Goal: Task Accomplishment & Management: Manage account settings

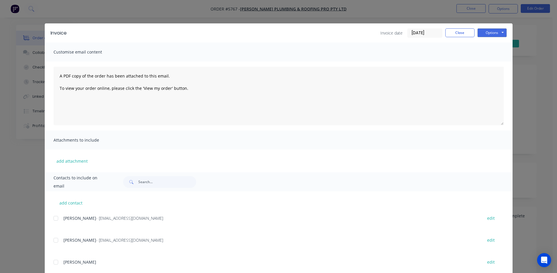
click at [453, 24] on div "Invoice Invoice date [DATE] Close Options Preview Print Email" at bounding box center [279, 32] width 468 height 19
click at [456, 33] on button "Close" at bounding box center [459, 32] width 29 height 9
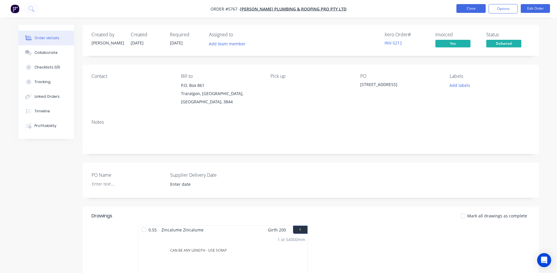
click at [473, 8] on button "Close" at bounding box center [471, 8] width 29 height 9
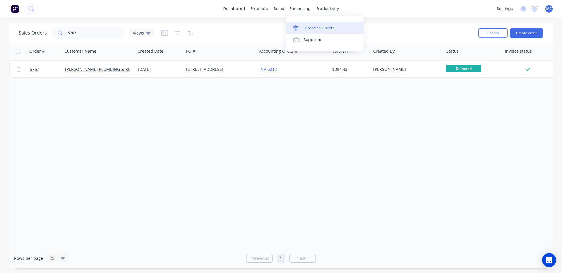
click at [307, 27] on div "Purchase Orders" at bounding box center [318, 27] width 31 height 5
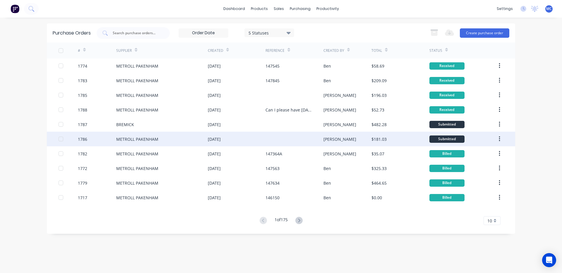
click at [153, 137] on div "METROLL PAKENHAM" at bounding box center [137, 139] width 42 height 6
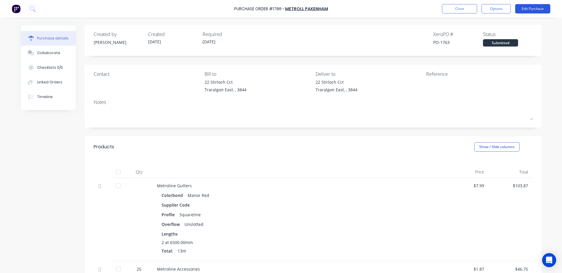
click at [532, 7] on button "Edit Purchase" at bounding box center [532, 8] width 35 height 9
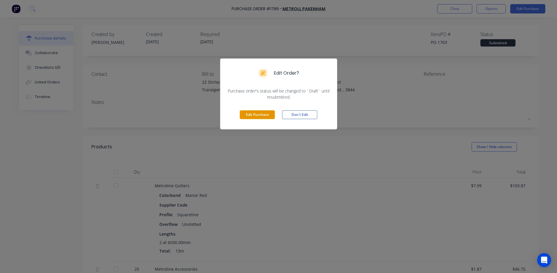
click at [259, 113] on button "Edit Purchase" at bounding box center [257, 114] width 35 height 9
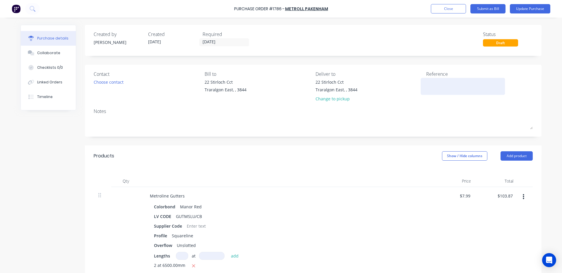
click at [448, 89] on textarea at bounding box center [462, 85] width 73 height 13
type textarea "x"
type textarea "1"
type textarea "x"
type textarea "14"
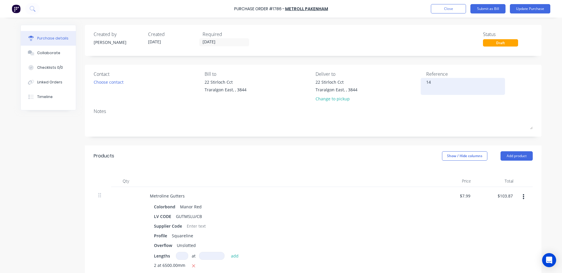
type textarea "x"
type textarea "147"
type textarea "x"
type textarea "1479"
type textarea "x"
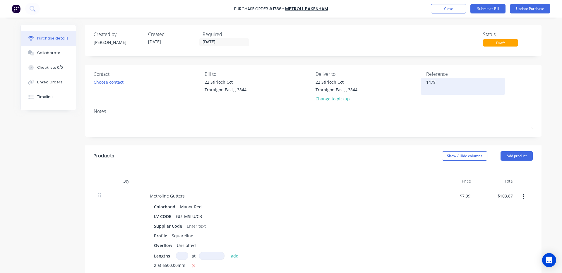
type textarea "14798"
type textarea "x"
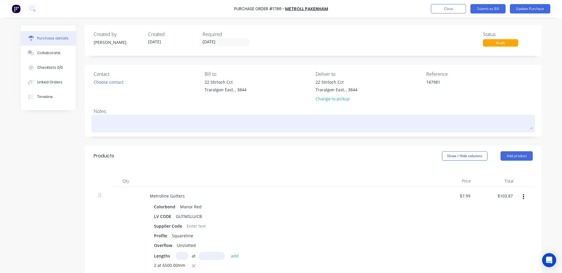
type textarea "147981"
type textarea "x"
type textarea "147981"
click at [429, 117] on textarea at bounding box center [313, 122] width 439 height 13
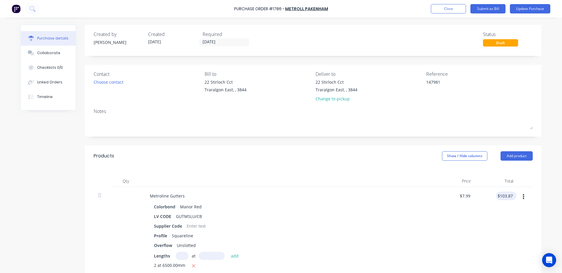
type textarea "x"
click at [510, 194] on input "103.87" at bounding box center [505, 196] width 18 height 8
type input "1"
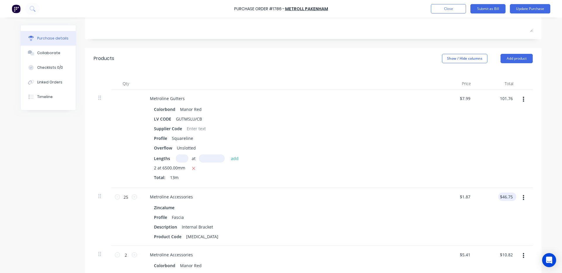
type input "101.76"
type textarea "x"
type input "$7.8277"
type input "$101.76"
click at [512, 196] on div "$46.75 $46.75" at bounding box center [507, 196] width 18 height 8
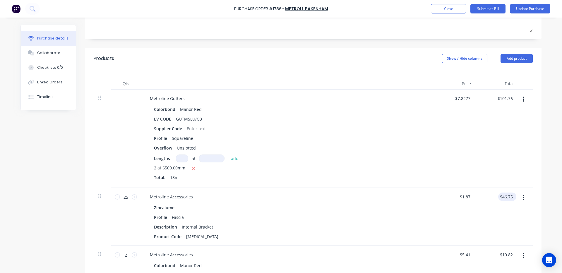
type textarea "x"
click at [511, 197] on input "46.75" at bounding box center [506, 196] width 16 height 8
type input "4"
type input "46.40"
type textarea "x"
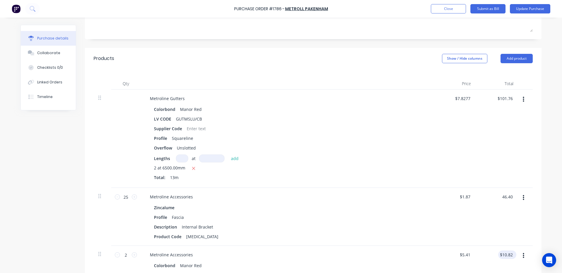
type input "$1.856"
type input "$46.40"
click at [510, 256] on input "10.82" at bounding box center [506, 254] width 13 height 8
type input "1"
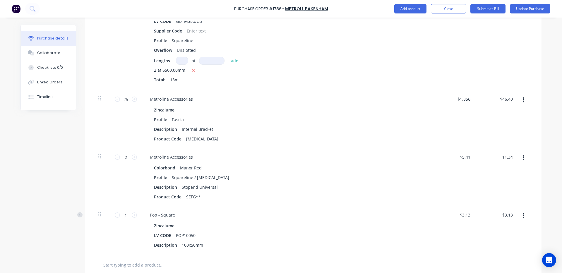
scroll to position [300, 0]
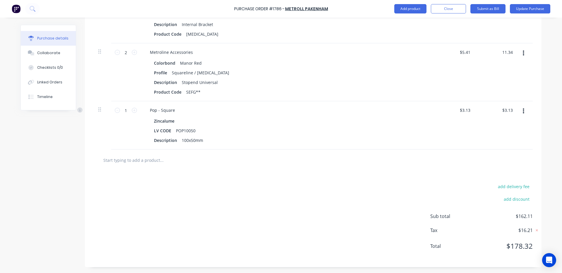
type input "11.34"
click at [467, 224] on div "Sub total $162.11 Tax $16.21 Total $178.32" at bounding box center [481, 236] width 102 height 46
type textarea "x"
type input "$5.67"
type input "$11.34"
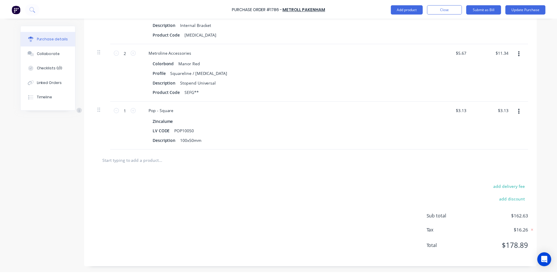
scroll to position [0, 0]
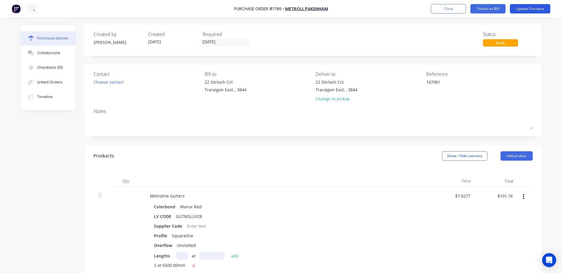
click at [540, 11] on button "Update Purchase" at bounding box center [530, 8] width 40 height 9
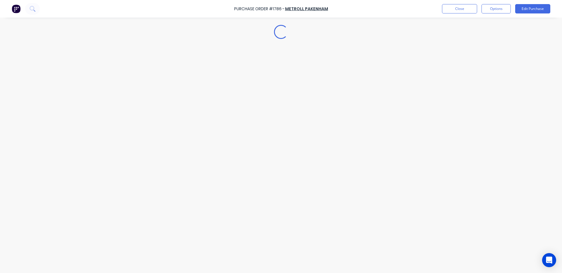
type textarea "x"
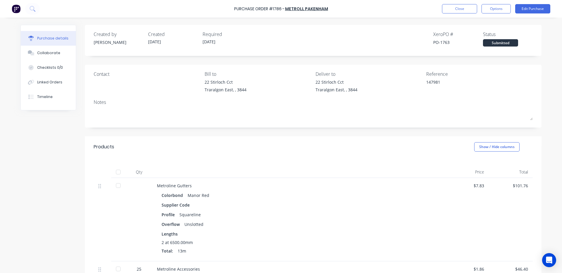
click at [43, 83] on div "Linked Orders" at bounding box center [49, 82] width 25 height 5
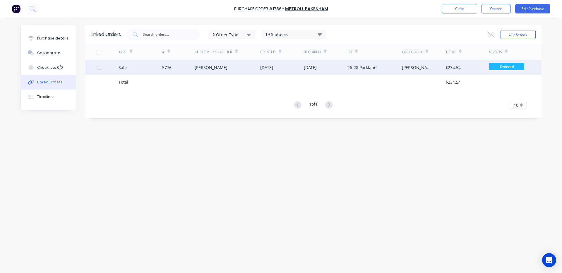
click at [210, 70] on div "[PERSON_NAME]" at bounding box center [211, 67] width 33 height 6
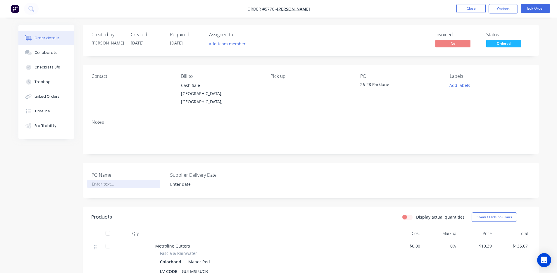
click at [111, 180] on div at bounding box center [123, 184] width 73 height 8
click at [183, 180] on input at bounding box center [202, 184] width 73 height 9
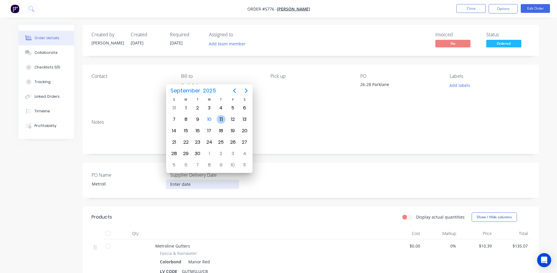
click at [219, 118] on div "11" at bounding box center [221, 119] width 9 height 9
type input "[DATE]"
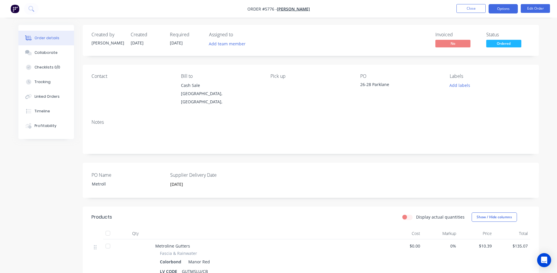
click at [505, 9] on button "Options" at bounding box center [503, 8] width 29 height 9
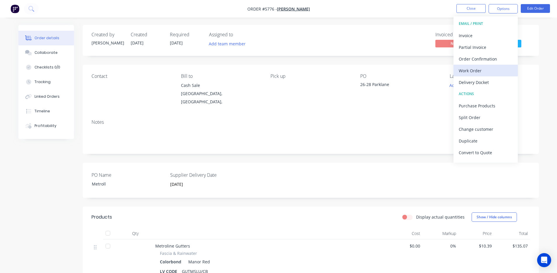
click at [479, 71] on div "Work Order" at bounding box center [486, 70] width 54 height 8
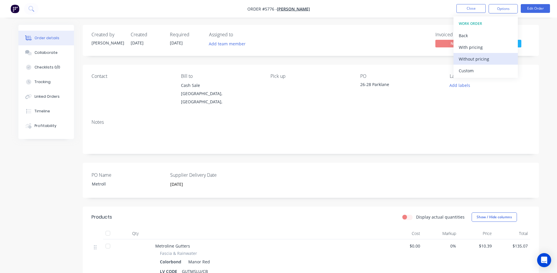
click at [483, 56] on div "Without pricing" at bounding box center [486, 59] width 54 height 8
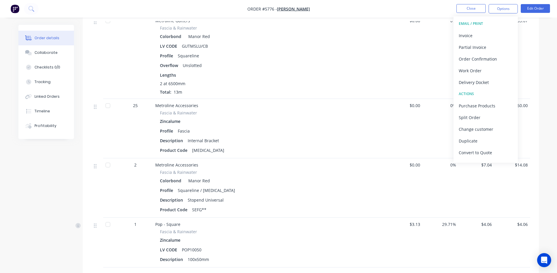
scroll to position [221, 0]
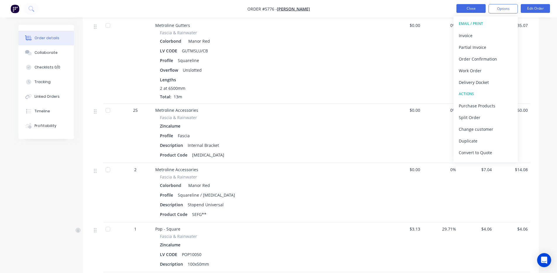
click at [475, 8] on button "Close" at bounding box center [471, 8] width 29 height 9
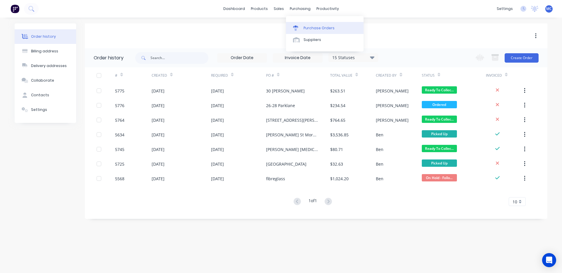
click at [303, 27] on div "Purchase Orders" at bounding box center [318, 27] width 31 height 5
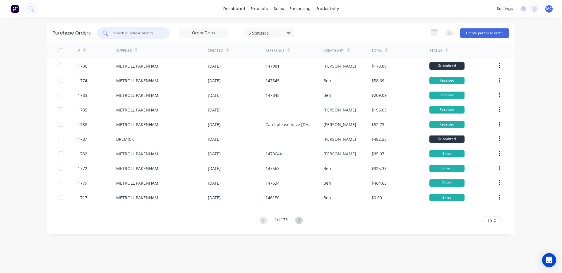
click at [151, 34] on input "text" at bounding box center [136, 33] width 49 height 6
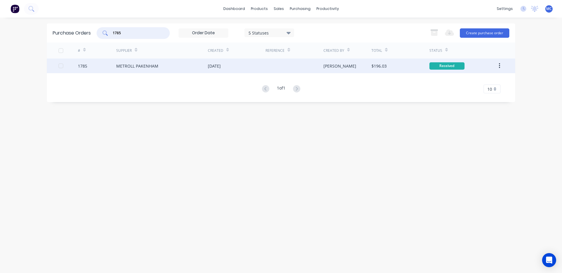
type input "1785"
click at [262, 67] on div "[DATE]" at bounding box center [237, 66] width 58 height 15
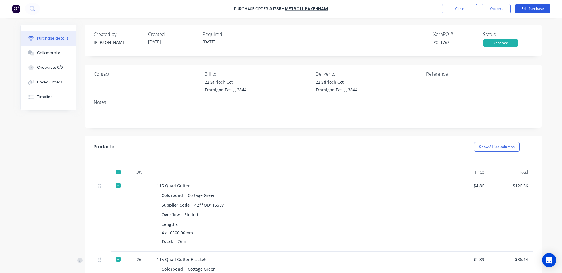
click at [541, 9] on button "Edit Purchase" at bounding box center [532, 8] width 35 height 9
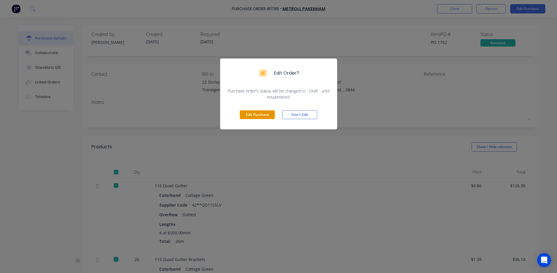
drag, startPoint x: 245, startPoint y: 116, endPoint x: 247, endPoint y: 111, distance: 5.8
click at [245, 116] on button "Edit Purchase" at bounding box center [257, 114] width 35 height 9
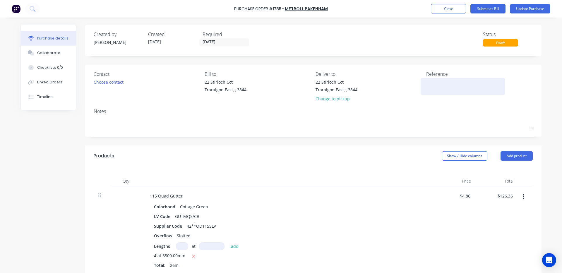
click at [443, 88] on textarea at bounding box center [462, 85] width 73 height 13
type textarea "147968"
type textarea "x"
type textarea "147968"
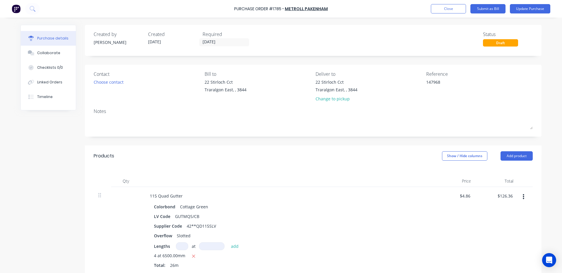
scroll to position [97, 0]
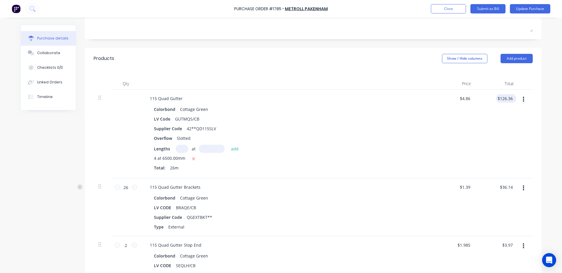
type textarea "x"
click at [510, 96] on input "126.36" at bounding box center [505, 98] width 18 height 8
type input "126.36126.45"
type textarea "x"
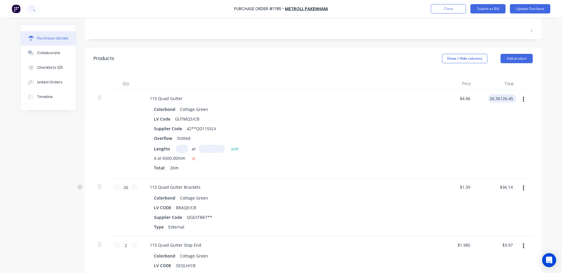
type input "$126.36"
drag, startPoint x: 512, startPoint y: 96, endPoint x: 460, endPoint y: 108, distance: 52.5
click at [464, 101] on div "115 Quad Gutter Colorbond Cottage Green LV Code GUTMQS/CB Supplier Code 42**QD1…" at bounding box center [313, 134] width 439 height 89
type textarea "x"
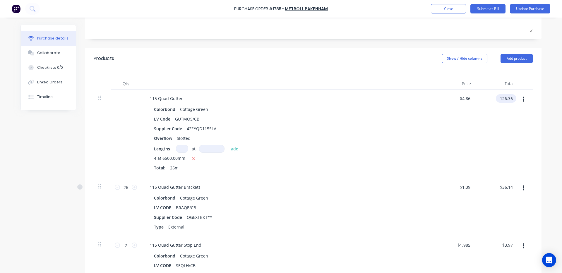
click at [505, 100] on input "126.36" at bounding box center [505, 98] width 18 height 8
type input "126.45"
type textarea "x"
type input "$4.8635"
type input "$126.45"
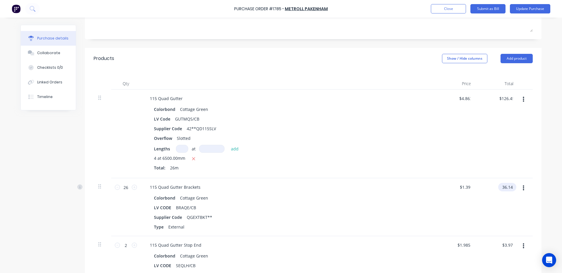
click at [510, 187] on input "36.14" at bounding box center [506, 187] width 16 height 8
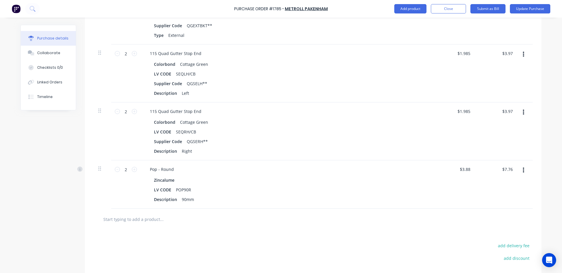
scroll to position [293, 0]
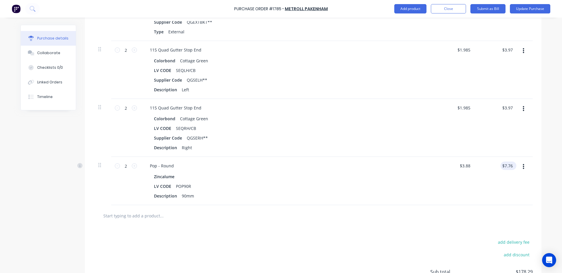
type input "36.04"
type textarea "x"
type input "$1.3862"
type input "$36.04"
click at [512, 166] on div "$7.76 $7.76" at bounding box center [508, 165] width 16 height 8
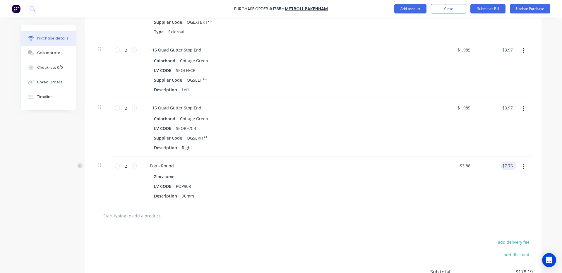
click at [512, 165] on div "$7.76 $7.76" at bounding box center [508, 165] width 16 height 8
type textarea "x"
click at [510, 165] on input "7.76" at bounding box center [506, 165] width 13 height 8
type input "7.77"
type textarea "x"
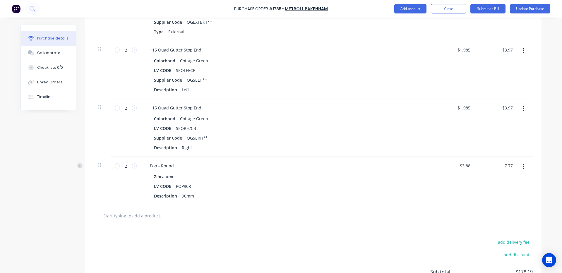
type input "$3.885"
type input "$7.77"
click at [457, 202] on div "$3.885 $3.885" at bounding box center [454, 181] width 42 height 48
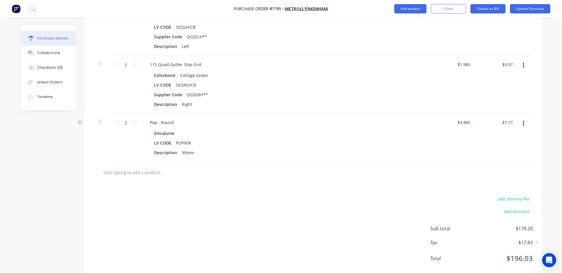
scroll to position [348, 0]
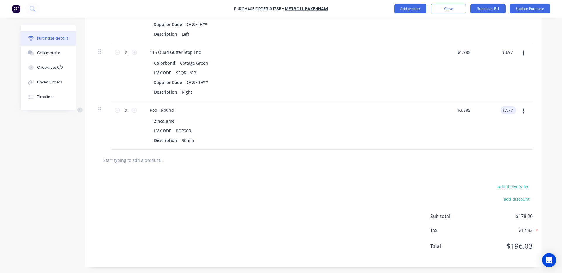
type textarea "x"
click at [510, 110] on input "7.77" at bounding box center [506, 110] width 13 height 8
type input "7.76"
type textarea "x"
type input "$3.88"
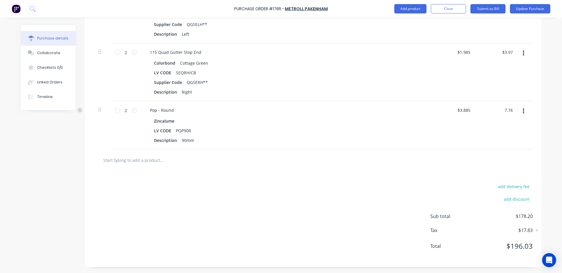
type input "$7.76"
click at [462, 141] on div "$3.88 $3.885" at bounding box center [454, 125] width 42 height 48
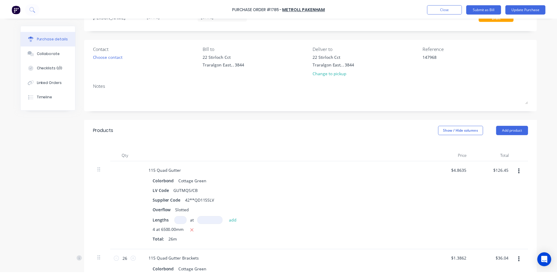
scroll to position [0, 0]
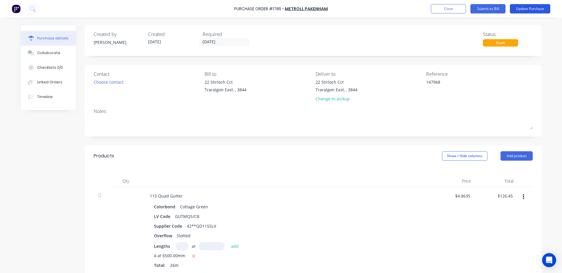
click at [531, 5] on button "Update Purchase" at bounding box center [530, 8] width 40 height 9
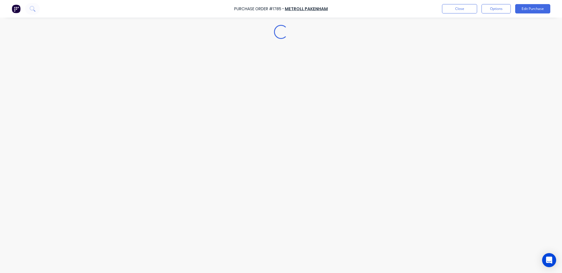
type textarea "x"
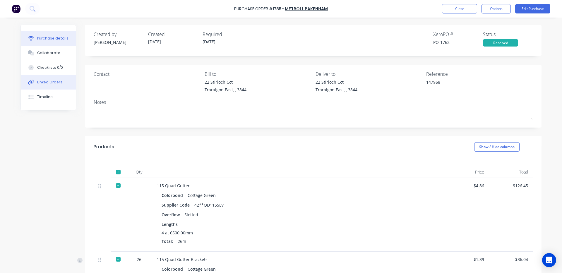
click at [37, 83] on div "Linked Orders" at bounding box center [49, 82] width 25 height 5
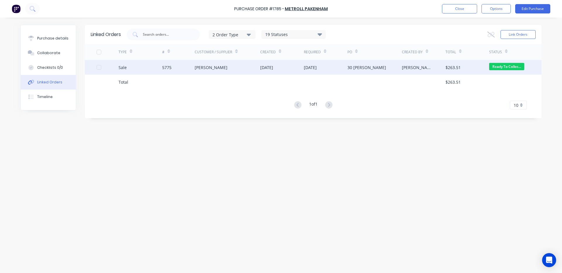
click at [329, 68] on div "[DATE]" at bounding box center [326, 67] width 44 height 15
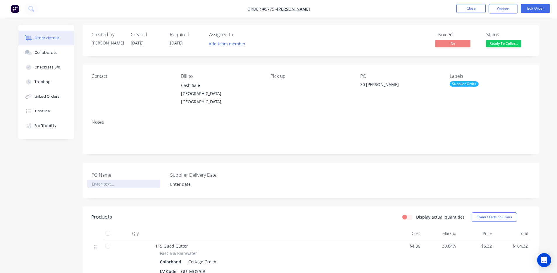
click at [117, 180] on div at bounding box center [123, 184] width 73 height 8
click at [225, 180] on input at bounding box center [202, 184] width 73 height 9
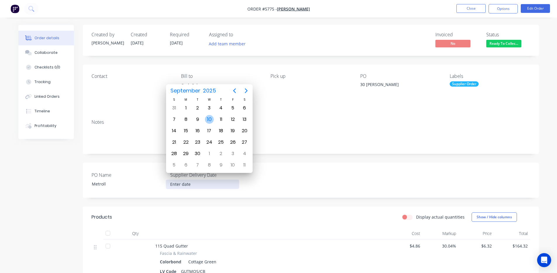
click at [208, 118] on div "10" at bounding box center [209, 119] width 9 height 9
type input "[DATE]"
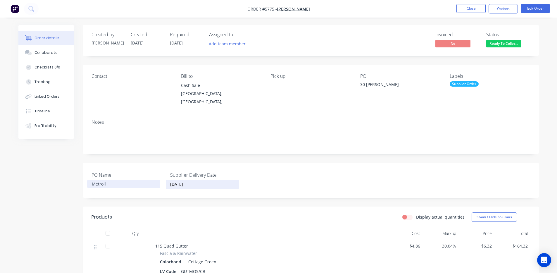
click at [109, 180] on div "Metroll" at bounding box center [123, 184] width 73 height 8
click at [294, 207] on header "Products Display actual quantities Show / Hide columns" at bounding box center [311, 217] width 456 height 21
click at [501, 6] on button "Options" at bounding box center [503, 8] width 29 height 9
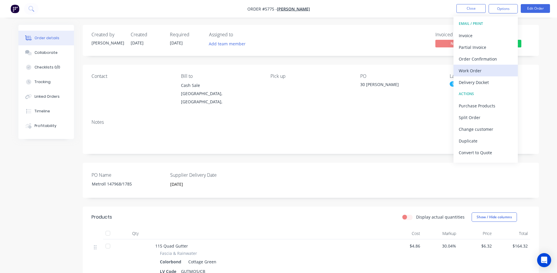
click at [481, 71] on div "Work Order" at bounding box center [486, 70] width 54 height 8
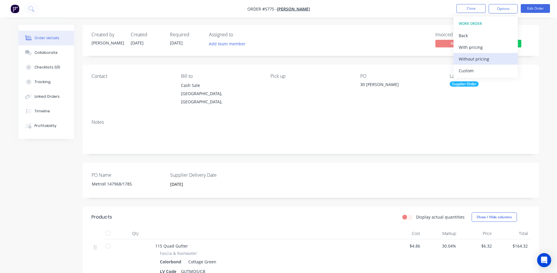
click at [496, 60] on div "Without pricing" at bounding box center [486, 59] width 54 height 8
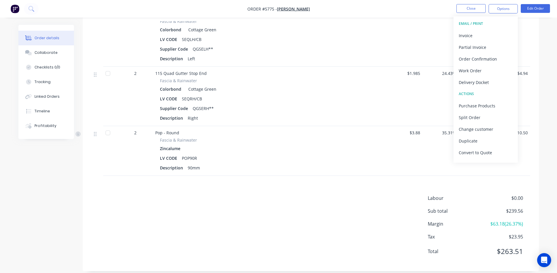
scroll to position [368, 0]
click at [468, 5] on button "Close" at bounding box center [471, 8] width 29 height 9
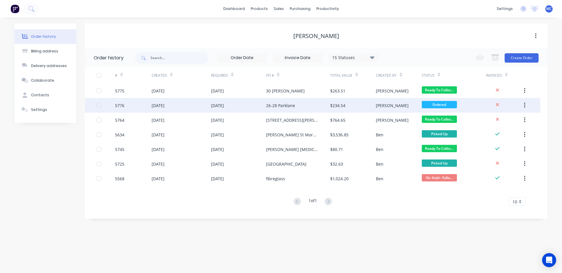
click at [287, 105] on div "26-28 Parklane" at bounding box center [280, 105] width 29 height 6
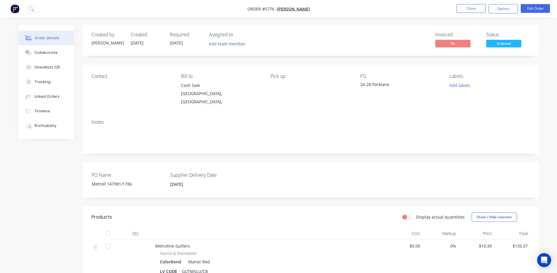
click at [503, 9] on button "Options" at bounding box center [503, 8] width 29 height 9
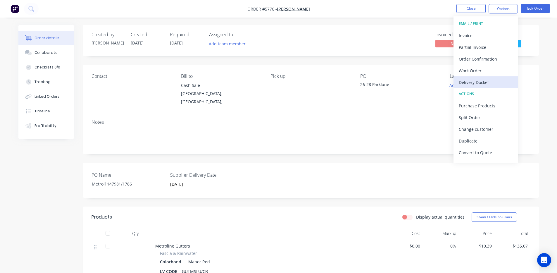
click at [490, 80] on div "Delivery Docket" at bounding box center [486, 82] width 54 height 8
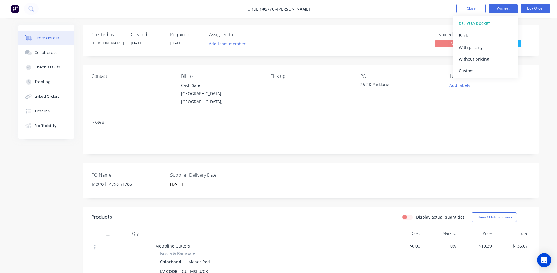
click at [507, 9] on button "Options" at bounding box center [503, 8] width 29 height 9
click at [503, 6] on button "Options" at bounding box center [503, 8] width 29 height 9
click at [479, 6] on button "Close" at bounding box center [471, 8] width 29 height 9
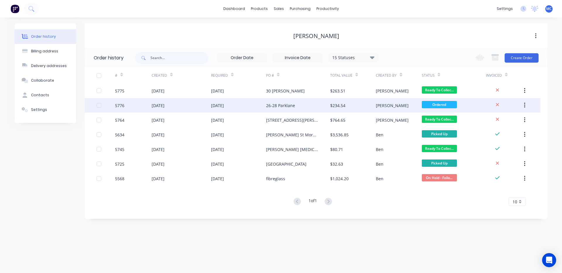
click at [280, 104] on div "26-28 Parklane" at bounding box center [280, 105] width 29 height 6
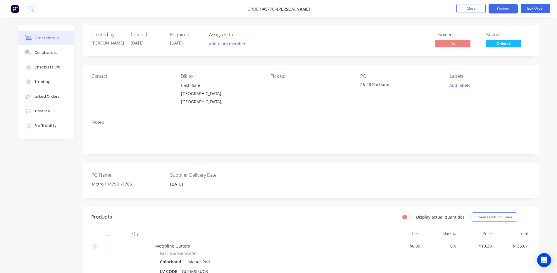
click at [504, 8] on button "Options" at bounding box center [503, 8] width 29 height 9
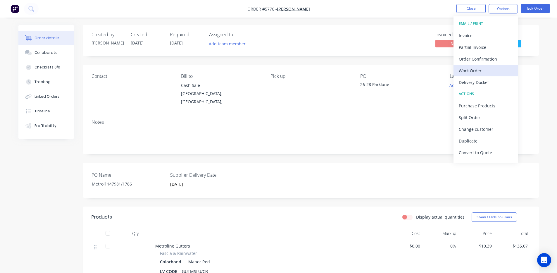
click at [480, 69] on div "Work Order" at bounding box center [486, 70] width 54 height 8
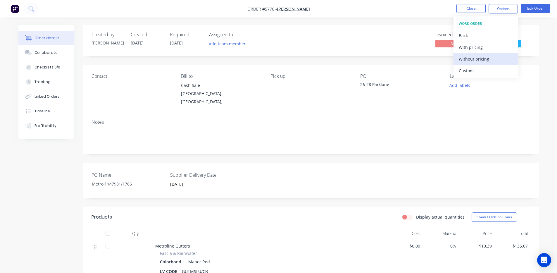
click at [481, 57] on div "Without pricing" at bounding box center [486, 59] width 54 height 8
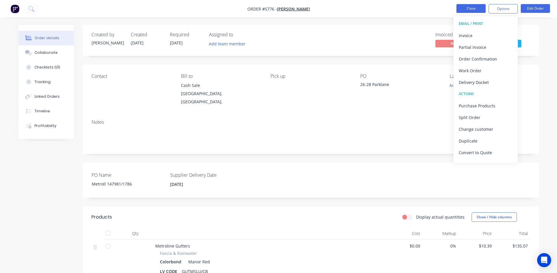
click at [472, 11] on button "Close" at bounding box center [471, 8] width 29 height 9
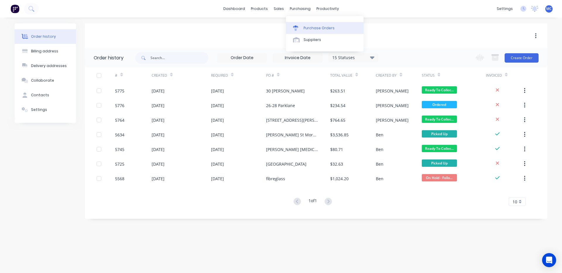
click at [329, 27] on div "Purchase Orders" at bounding box center [318, 27] width 31 height 5
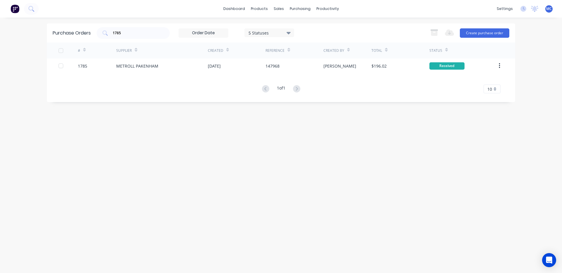
drag, startPoint x: 146, startPoint y: 35, endPoint x: 96, endPoint y: 33, distance: 50.6
click at [96, 33] on div "Purchase Orders 1785 5 Statuses 5 Statuses Export to Excel (XLSX) Create purcha…" at bounding box center [281, 32] width 468 height 19
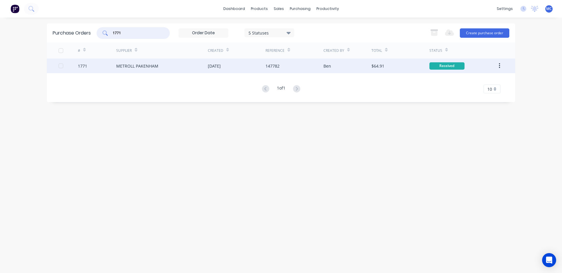
type input "1771"
click at [157, 68] on div "METROLL PAKENHAM" at bounding box center [137, 66] width 42 height 6
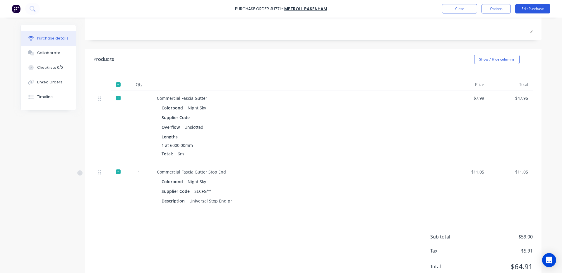
scroll to position [108, 0]
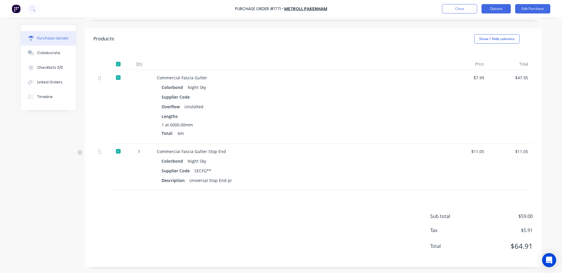
click at [493, 9] on button "Options" at bounding box center [495, 8] width 29 height 9
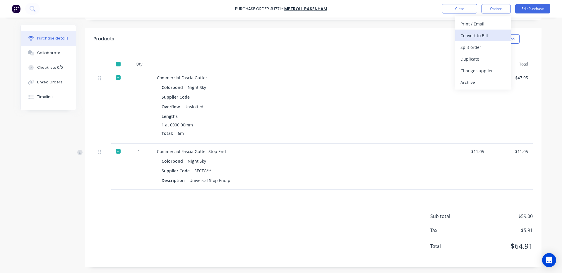
click at [483, 35] on div "Convert to Bill" at bounding box center [482, 35] width 45 height 8
type textarea "x"
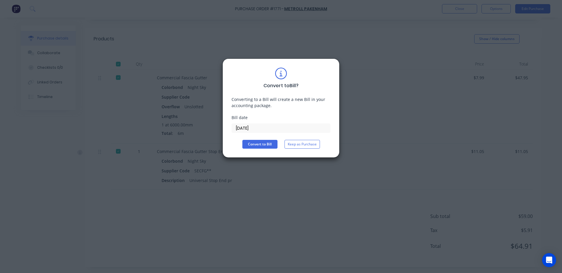
click at [275, 127] on input "[DATE]" at bounding box center [281, 128] width 98 height 9
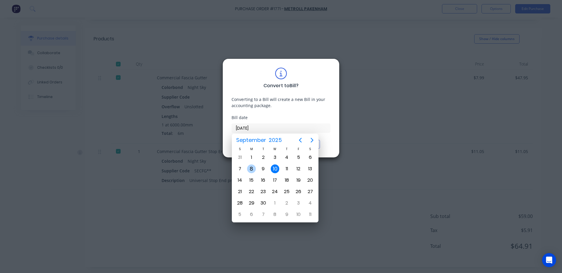
click at [254, 168] on div "8" at bounding box center [251, 168] width 9 height 9
type input "[DATE]"
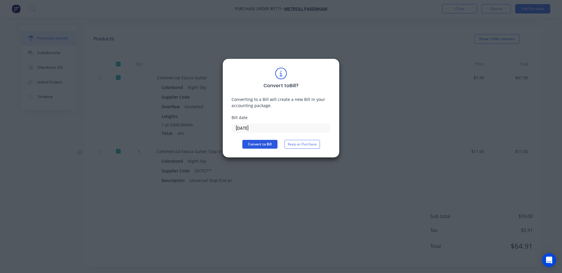
click at [265, 142] on button "Convert to Bill" at bounding box center [259, 144] width 35 height 9
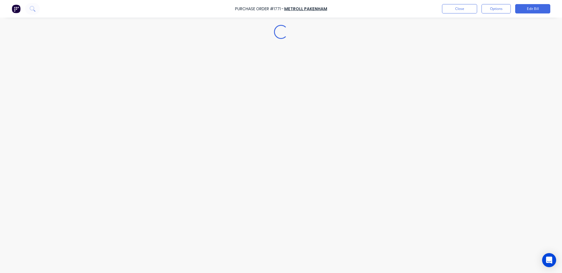
type textarea "x"
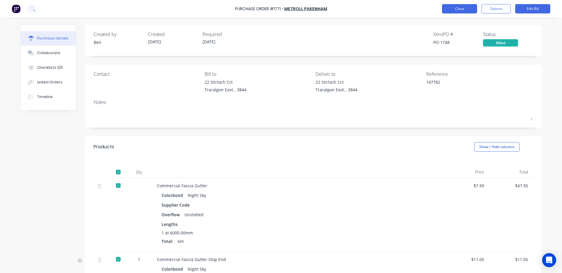
click at [460, 9] on button "Close" at bounding box center [459, 8] width 35 height 9
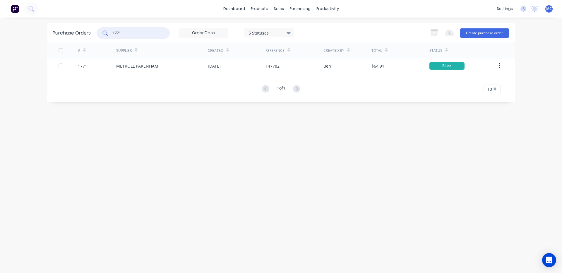
drag, startPoint x: 122, startPoint y: 34, endPoint x: 91, endPoint y: 33, distance: 30.7
click at [91, 33] on div "Purchase Orders 1771 5 Statuses 5 Statuses Export to Excel (XLSX) Create purcha…" at bounding box center [281, 32] width 468 height 19
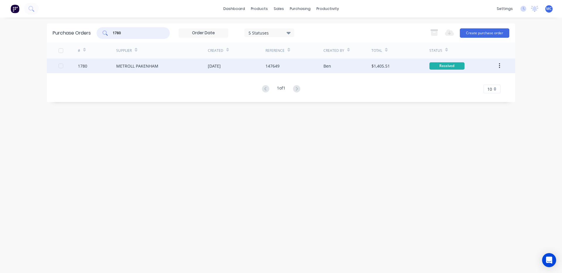
type input "1780"
click at [147, 68] on div "METROLL PAKENHAM" at bounding box center [137, 66] width 42 height 6
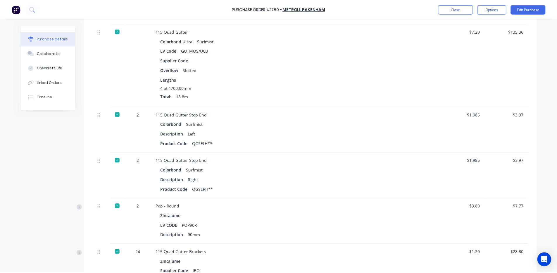
scroll to position [314, 0]
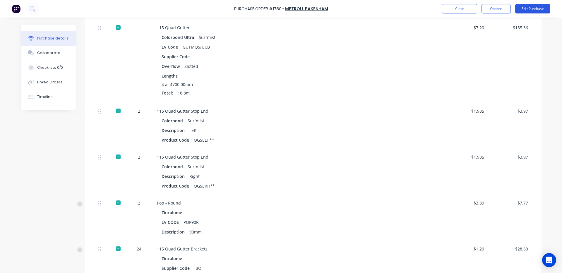
click at [536, 6] on button "Edit Purchase" at bounding box center [532, 8] width 35 height 9
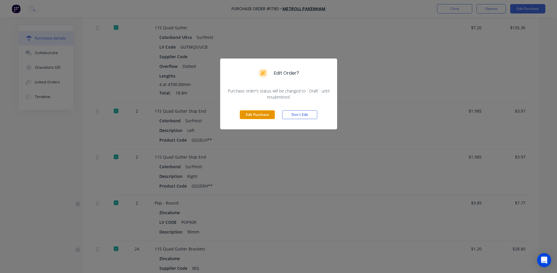
click at [245, 113] on button "Edit Purchase" at bounding box center [257, 114] width 35 height 9
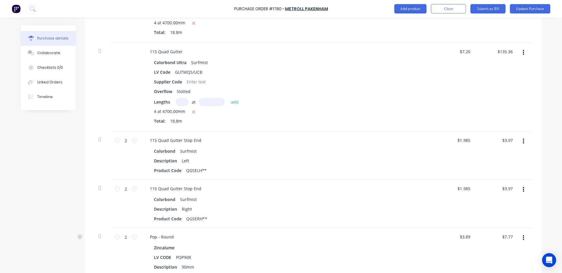
scroll to position [508, 0]
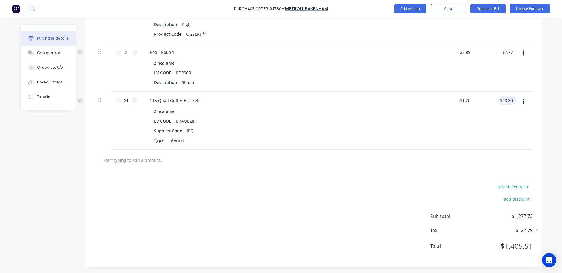
type textarea "x"
click at [506, 102] on input "28.80" at bounding box center [506, 100] width 16 height 8
type input "28.68"
type textarea "x"
type input "$1.195"
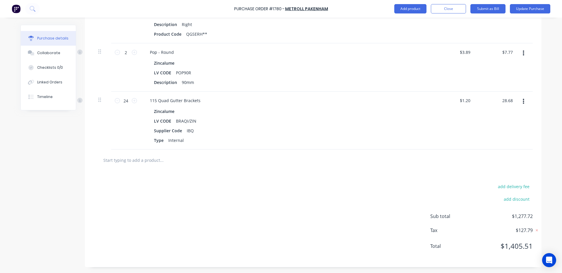
type input "$28.68"
click at [498, 120] on div "$28.68 28.68" at bounding box center [496, 121] width 42 height 58
click at [432, 178] on div "add delivery fee add discount Sub total $1,277.60 Tax $127.78 Total $1,405.38" at bounding box center [313, 219] width 456 height 96
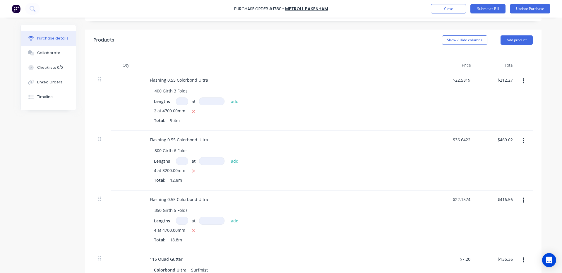
scroll to position [118, 0]
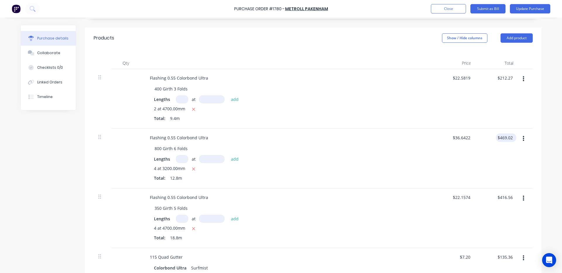
type textarea "x"
click at [510, 137] on input "469.02" at bounding box center [505, 137] width 18 height 8
type input "4"
type input "426.38"
type textarea "x"
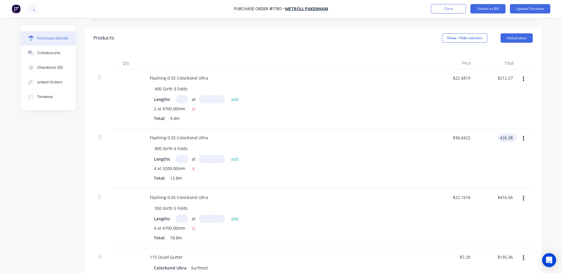
type input "$33.3109"
type input "$426.38"
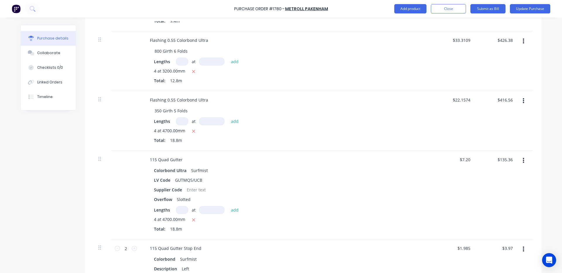
scroll to position [20, 0]
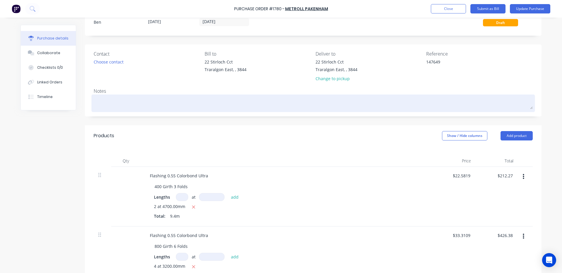
click at [158, 104] on textarea at bounding box center [313, 102] width 439 height 13
type textarea "x"
type textarea "N"
type textarea "x"
type textarea "NO"
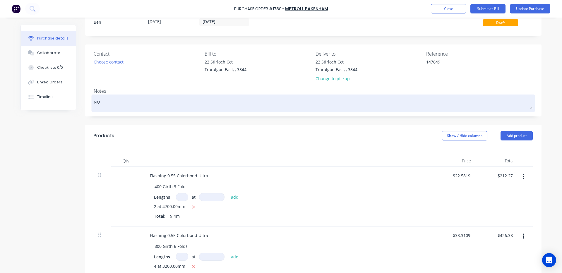
type textarea "x"
type textarea "NOt"
type textarea "x"
type textarea "NOt"
type textarea "x"
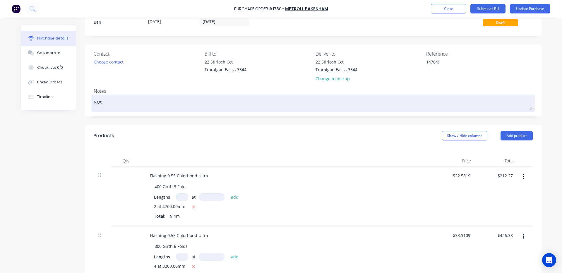
type textarea "NOt"
type textarea "x"
type textarea "NO"
type textarea "x"
type textarea "N"
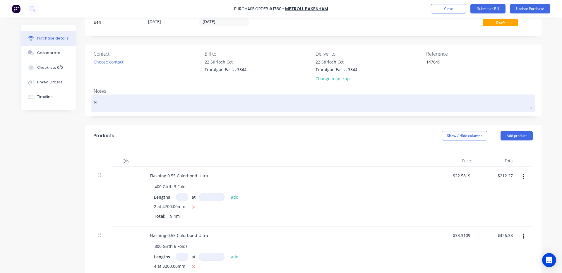
type textarea "x"
type textarea "No"
type textarea "x"
type textarea "No"
type textarea "x"
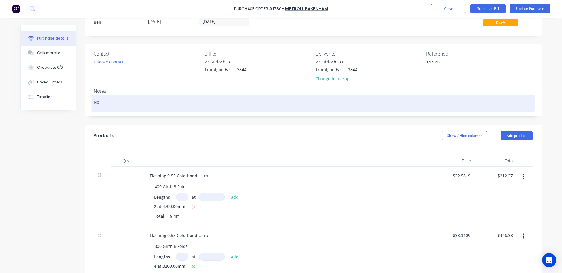
type textarea "No G"
type textarea "x"
type textarea "No GS"
type textarea "x"
type textarea "No GST"
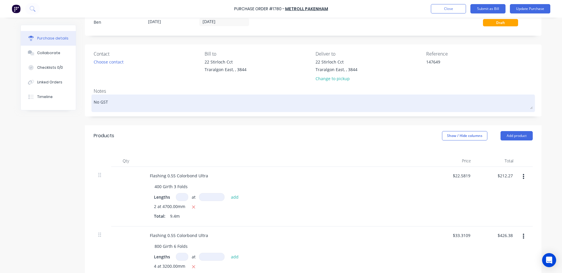
type textarea "x"
type textarea "No GST"
type textarea "x"
type textarea "No GST o"
type textarea "x"
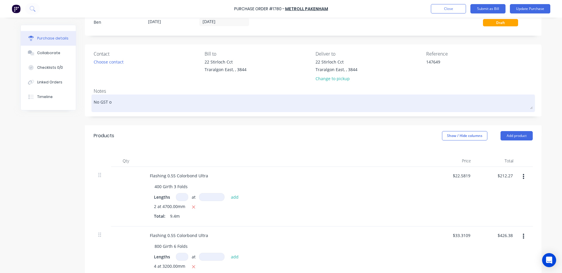
type textarea "No GST on"
type textarea "x"
type textarea "No GST on 9"
type textarea "x"
type textarea "No GST on 90"
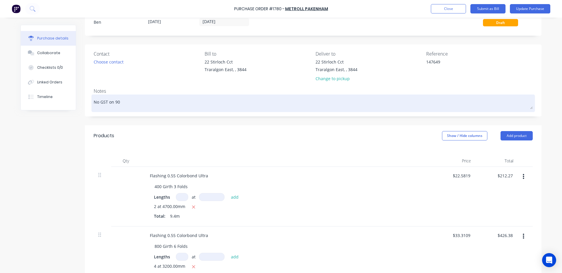
type textarea "x"
type textarea "No GST on 900"
type textarea "x"
type textarea "No GST on 900G"
type textarea "x"
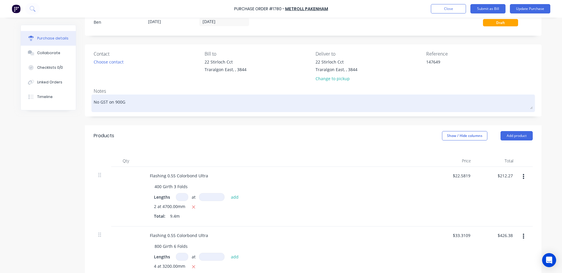
type textarea "No GST on 900"
type textarea "x"
type textarea "No GST on 90"
type textarea "x"
type textarea "No GST on 9"
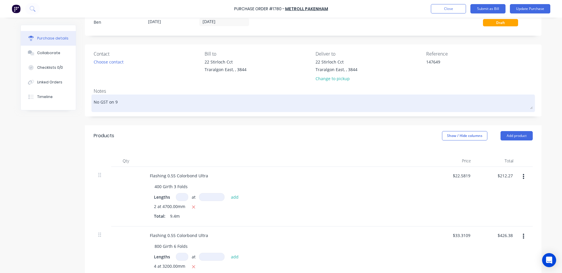
type textarea "x"
type textarea "No GST on 9"
type textarea "x"
type textarea "No GST on 98"
type textarea "x"
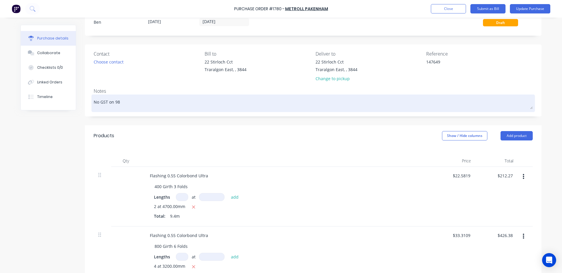
type textarea "No GST on 9"
type textarea "x"
type textarea "No GST on"
type textarea "x"
type textarea "No GST on 8"
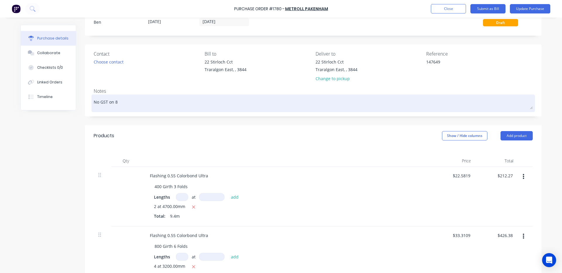
type textarea "x"
type textarea "No GST on 80"
type textarea "x"
type textarea "No GST on 800"
type textarea "x"
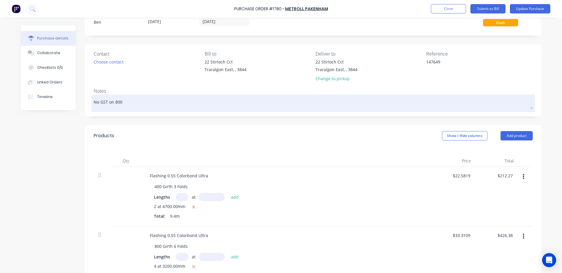
type textarea "No GST on 800g"
type textarea "x"
type textarea "No GST on 800"
type textarea "x"
type textarea "No GST on 800G"
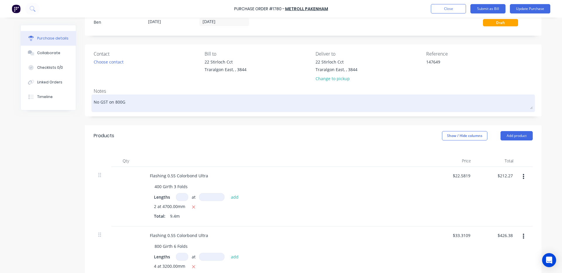
type textarea "x"
type textarea "No GST on 800G"
type textarea "x"
type textarea "No GST on 800G x"
type textarea "x"
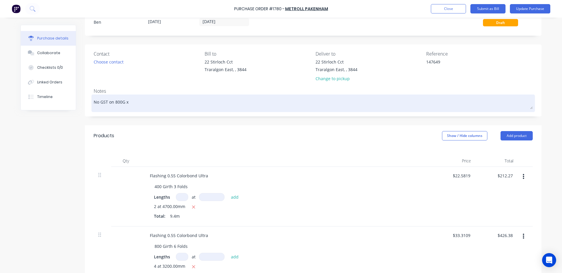
type textarea "No GST on 800G x"
type textarea "x"
type textarea "No GST on 800G x 6"
type textarea "x"
type textarea "No GST on 800G x 6"
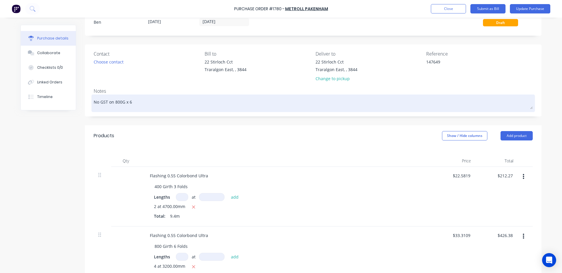
type textarea "x"
type textarea "No GST on 800G x 6 F"
type textarea "x"
type textarea "No GST on 800G x 6 Fo"
type textarea "x"
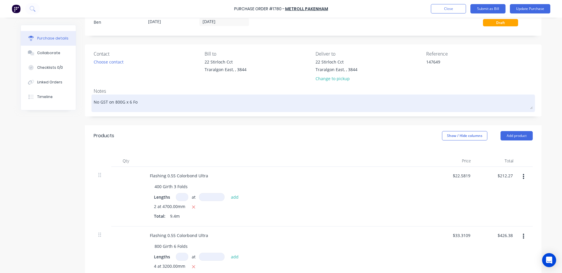
type textarea "No GST on 800G x 6 Fol"
type textarea "x"
type textarea "No GST on 800G x 6 Fold"
type textarea "x"
type textarea "No GST on 800G x 6 Fold"
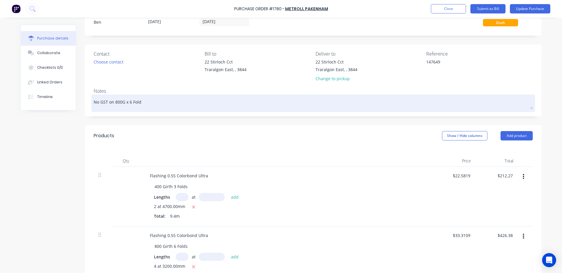
type textarea "x"
type textarea "No GST on 800G x 6 Fold FL"
type textarea "x"
type textarea "No GST on 800G x 6 Fold F"
type textarea "x"
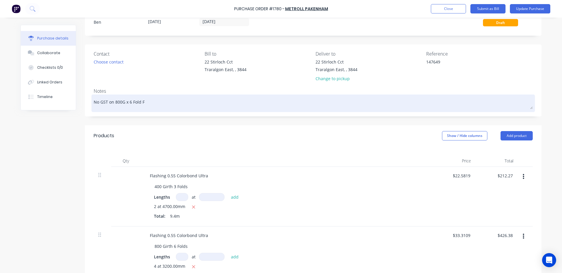
type textarea "No GST on 800G x 6 Fold Fl"
type textarea "x"
type textarea "No GST on 800G x 6 Fold Fla"
type textarea "x"
type textarea "No GST on 800G x 6 Fold Flas"
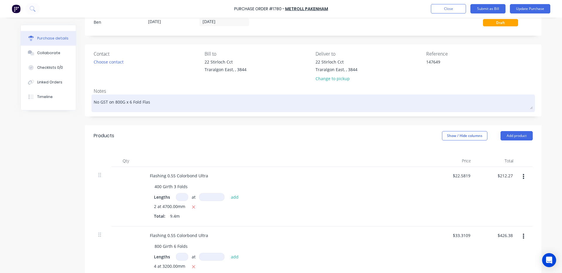
type textarea "x"
type textarea "No GST on 800G x 6 Fold Flash"
type textarea "x"
type textarea "No GST on 800G x 6 Fold Flashi"
type textarea "x"
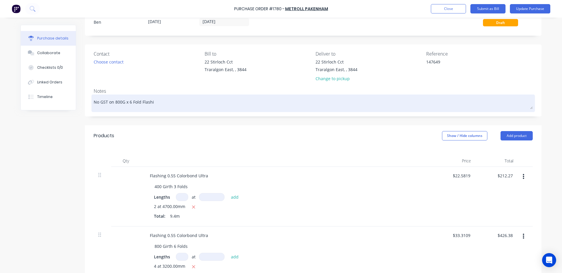
type textarea "No GST on 800G x 6 Fold Flashin"
type textarea "x"
type textarea "No GST on 800G x 6 Fold [MEDICAL_DATA]"
type textarea "x"
type textarea "No GST on 800G x 6 Fold [MEDICAL_DATA]"
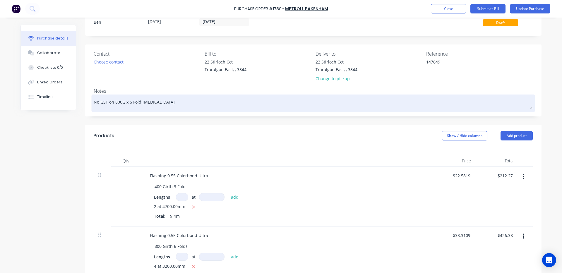
click at [250, 96] on div "No GST on 800G x 6 Fold [MEDICAL_DATA]" at bounding box center [313, 103] width 439 height 15
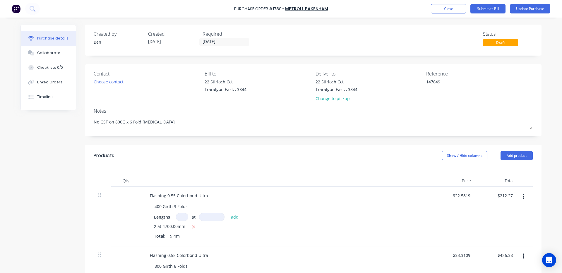
scroll to position [0, 0]
click at [535, 6] on button "Update Purchase" at bounding box center [530, 8] width 40 height 9
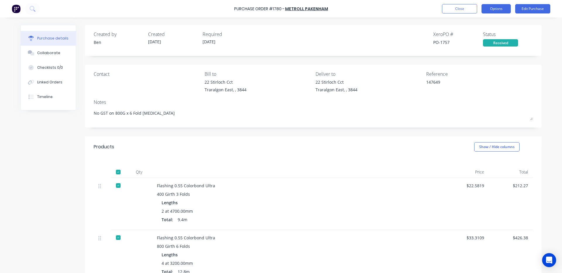
click at [494, 8] on button "Options" at bounding box center [495, 8] width 29 height 9
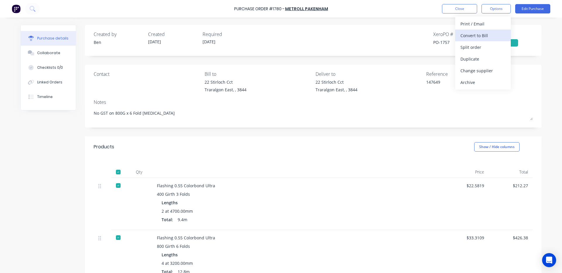
click at [487, 35] on div "Convert to Bill" at bounding box center [482, 35] width 45 height 8
type textarea "x"
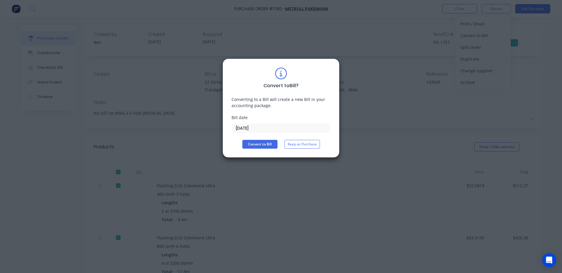
click at [277, 128] on input "[DATE]" at bounding box center [281, 128] width 98 height 9
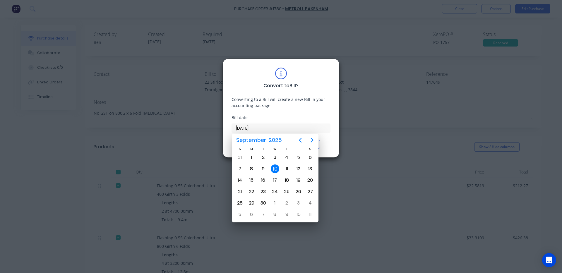
drag, startPoint x: 233, startPoint y: 120, endPoint x: 234, endPoint y: 128, distance: 7.7
click at [233, 122] on div "Bill date [DATE]" at bounding box center [280, 123] width 99 height 18
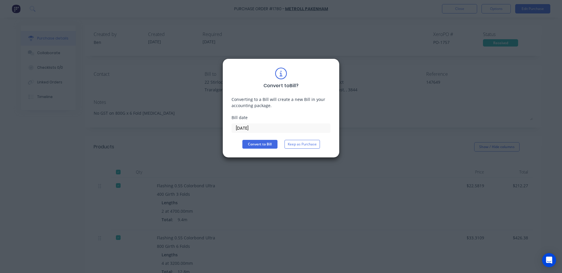
click at [253, 128] on input "[DATE]" at bounding box center [281, 128] width 98 height 9
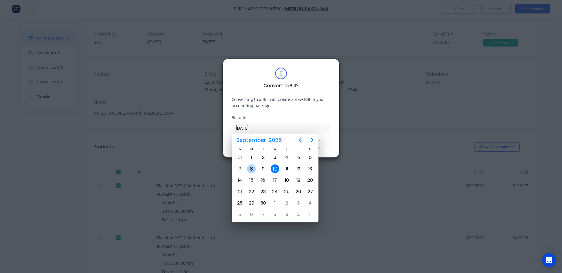
click at [254, 169] on div "8" at bounding box center [251, 168] width 9 height 9
type input "[DATE]"
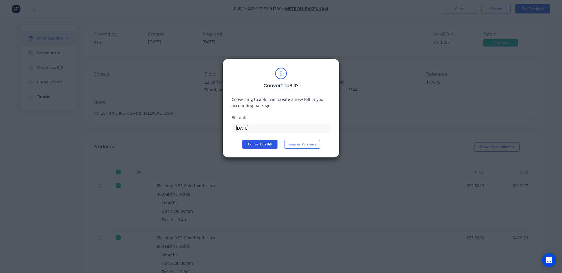
click at [269, 143] on button "Convert to Bill" at bounding box center [259, 144] width 35 height 9
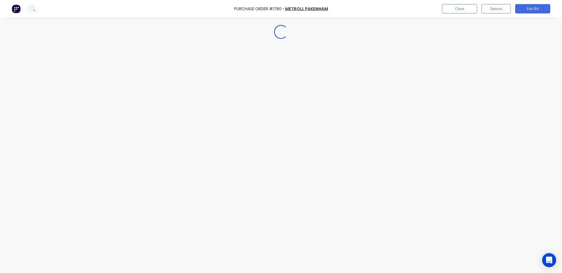
type textarea "x"
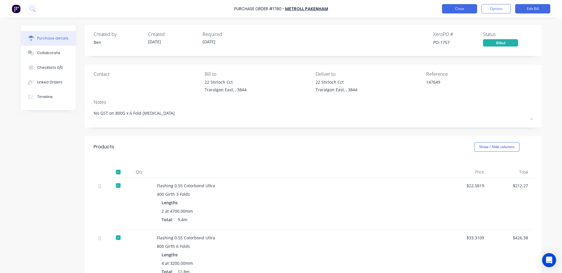
click at [458, 9] on button "Close" at bounding box center [459, 8] width 35 height 9
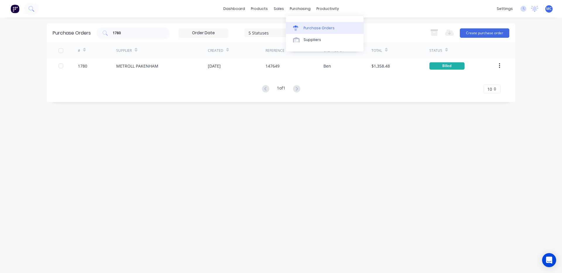
click at [311, 26] on div "Purchase Orders" at bounding box center [318, 27] width 31 height 5
click at [141, 37] on div "1780" at bounding box center [133, 33] width 73 height 12
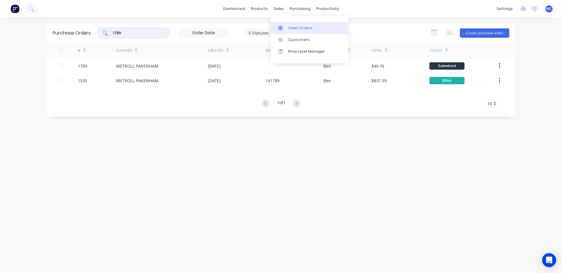
type input "1789"
click at [288, 26] on div "Sales Orders" at bounding box center [300, 27] width 24 height 5
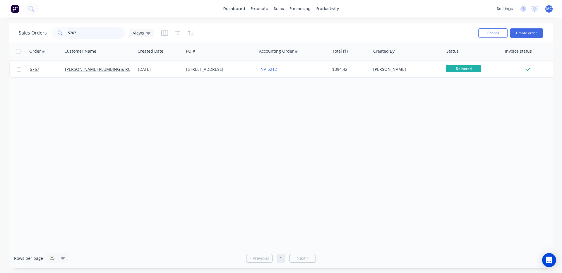
drag, startPoint x: 86, startPoint y: 34, endPoint x: 49, endPoint y: 31, distance: 37.3
click at [49, 31] on div "Sales Orders 5767 Views" at bounding box center [86, 33] width 135 height 12
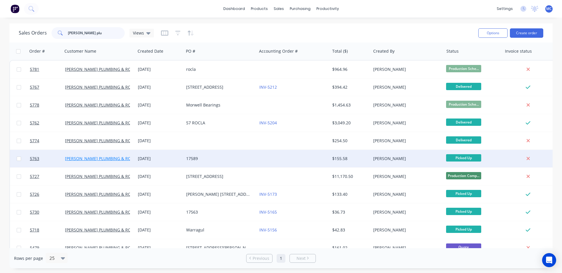
type input "[PERSON_NAME] plu"
click at [109, 156] on link "[PERSON_NAME] PLUMBING & ROOFING PRO PTY LTD" at bounding box center [117, 159] width 105 height 6
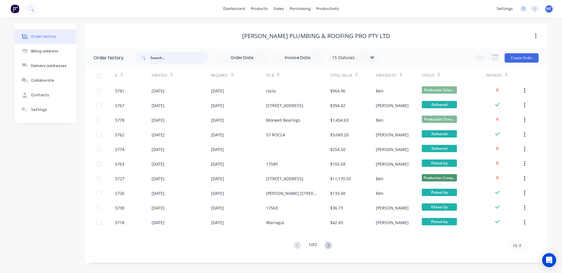
click at [170, 58] on input "text" at bounding box center [179, 58] width 58 height 12
type input "17589"
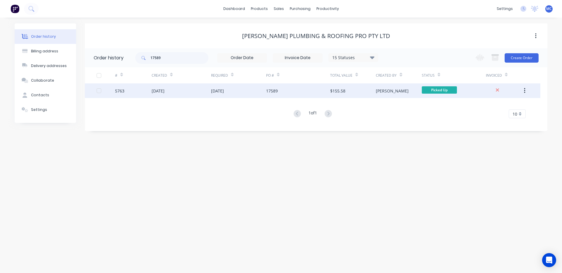
click at [224, 93] on div "[DATE]" at bounding box center [217, 91] width 13 height 6
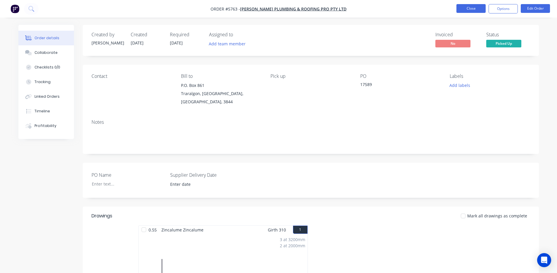
click at [473, 6] on button "Close" at bounding box center [471, 8] width 29 height 9
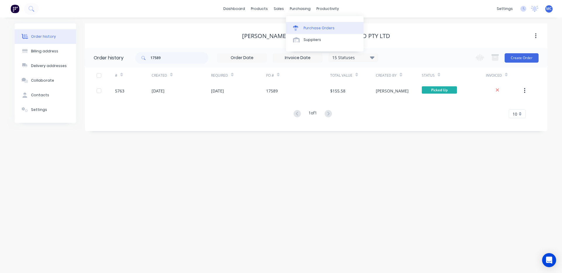
click at [304, 30] on div "Purchase Orders" at bounding box center [318, 27] width 31 height 5
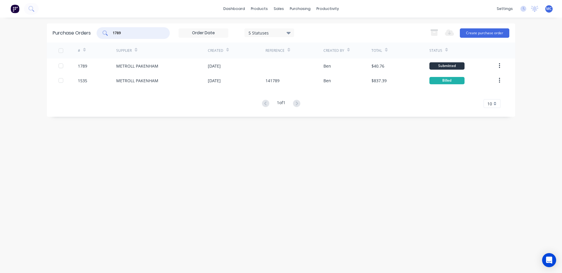
drag, startPoint x: 139, startPoint y: 34, endPoint x: 24, endPoint y: 36, distance: 115.3
click at [24, 34] on div "dashboard products sales purchasing productivity dashboard products Product Cat…" at bounding box center [281, 136] width 562 height 273
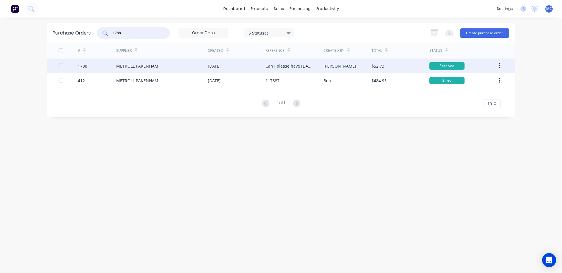
type input "1788"
click at [167, 67] on div "METROLL PAKENHAM" at bounding box center [162, 66] width 92 height 15
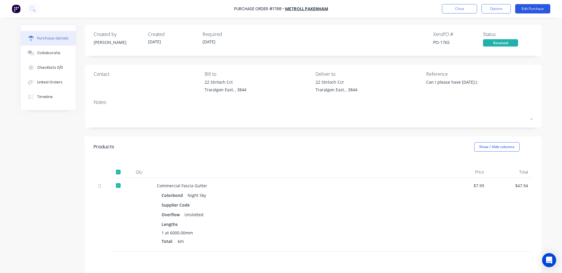
click at [536, 7] on button "Edit Purchase" at bounding box center [532, 8] width 35 height 9
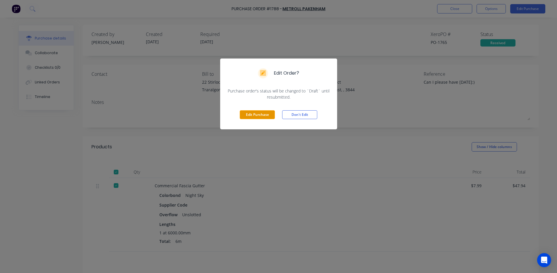
click at [260, 114] on button "Edit Purchase" at bounding box center [257, 114] width 35 height 9
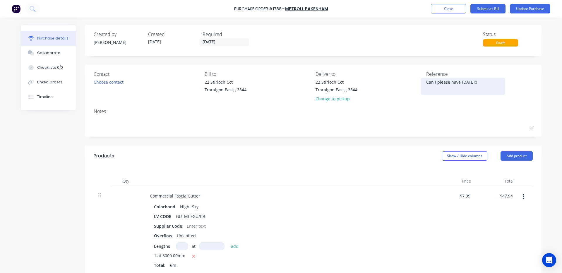
click at [482, 83] on textarea "Can I please have [DATE]:)" at bounding box center [462, 85] width 73 height 13
type textarea "x"
drag, startPoint x: 482, startPoint y: 83, endPoint x: 388, endPoint y: 85, distance: 93.9
click at [388, 84] on div "Contact Choose contact [PERSON_NAME] to [STREET_ADDRESS][GEOGRAPHIC_DATA] Deliv…" at bounding box center [313, 87] width 439 height 34
type textarea "148"
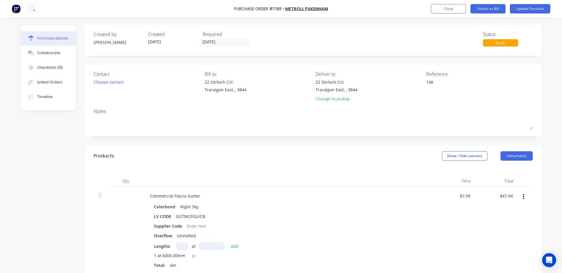
type textarea "x"
type textarea "1480"
type textarea "x"
type textarea "14800"
type textarea "x"
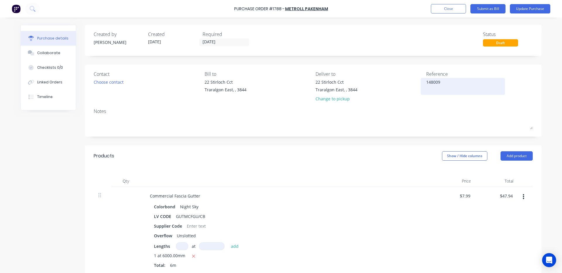
click at [477, 85] on textarea "148009" at bounding box center [462, 85] width 73 height 13
click at [394, 167] on div "Qty Price Total Commercial [MEDICAL_DATA] Gutter Colorbond Night Sky LV CODE GU…" at bounding box center [313, 220] width 456 height 109
click at [516, 196] on button "button" at bounding box center [523, 197] width 14 height 11
click at [514, 196] on div "$47.94 $47.94" at bounding box center [507, 196] width 18 height 8
click at [511, 196] on input "47.94" at bounding box center [506, 196] width 16 height 8
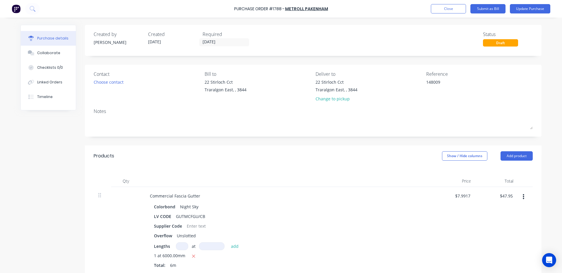
click at [498, 217] on div "$47.95 $47.95" at bounding box center [496, 231] width 42 height 89
click at [532, 8] on button "Update Purchase" at bounding box center [530, 8] width 40 height 9
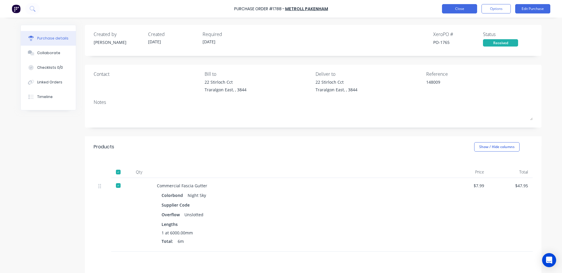
click at [464, 5] on button "Close" at bounding box center [459, 8] width 35 height 9
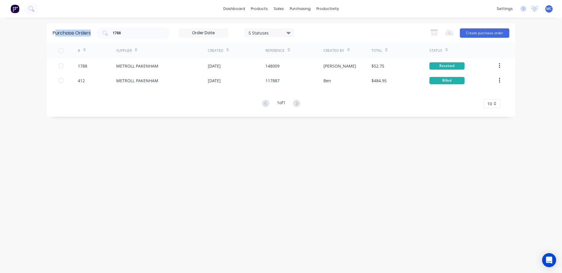
drag, startPoint x: 142, startPoint y: 29, endPoint x: 55, endPoint y: 39, distance: 88.1
click at [55, 39] on div "Purchase Orders 1788 5 Statuses 5 Statuses Export to Excel (XLSX) Create purcha…" at bounding box center [281, 32] width 468 height 19
copy div "urchase Orders"
click at [147, 31] on input "1788" at bounding box center [136, 33] width 49 height 6
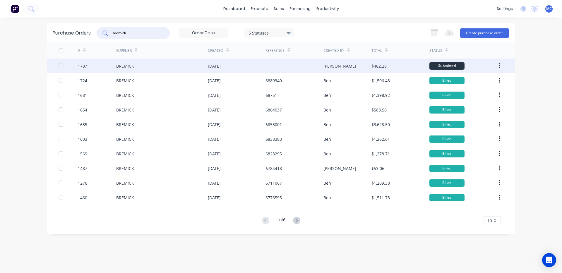
click at [192, 69] on div "BREMICK" at bounding box center [162, 66] width 92 height 15
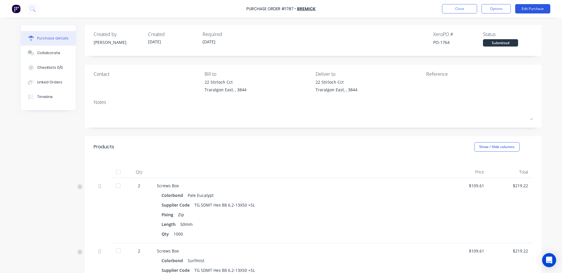
click at [533, 7] on button "Edit Purchase" at bounding box center [532, 8] width 35 height 9
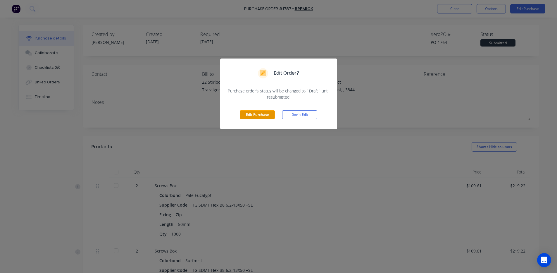
click at [241, 118] on button "Edit Purchase" at bounding box center [257, 114] width 35 height 9
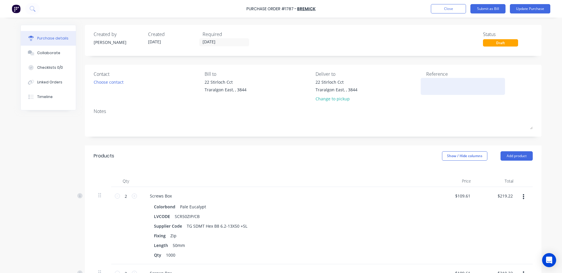
click at [439, 86] on textarea at bounding box center [462, 85] width 73 height 13
click at [412, 134] on div "Contact Choose contact [PERSON_NAME] to [STREET_ADDRESS][GEOGRAPHIC_DATA] Deliv…" at bounding box center [313, 101] width 456 height 72
click at [532, 8] on button "Update Purchase" at bounding box center [530, 8] width 40 height 9
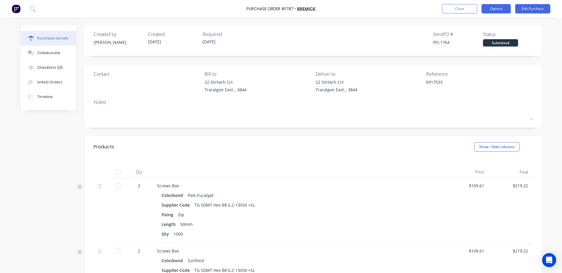
click at [496, 7] on button "Options" at bounding box center [495, 8] width 29 height 9
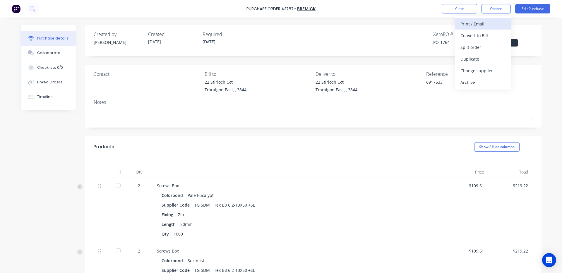
click at [475, 22] on div "Print / Email" at bounding box center [482, 24] width 45 height 8
click at [477, 35] on div "With pricing" at bounding box center [482, 35] width 45 height 8
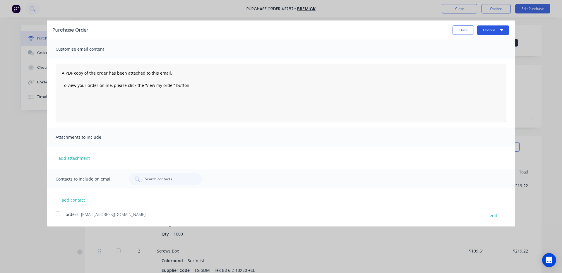
click at [490, 26] on button "Options" at bounding box center [492, 29] width 32 height 9
click at [486, 44] on div "Print" at bounding box center [481, 45] width 45 height 8
